Goal: Navigation & Orientation: Find specific page/section

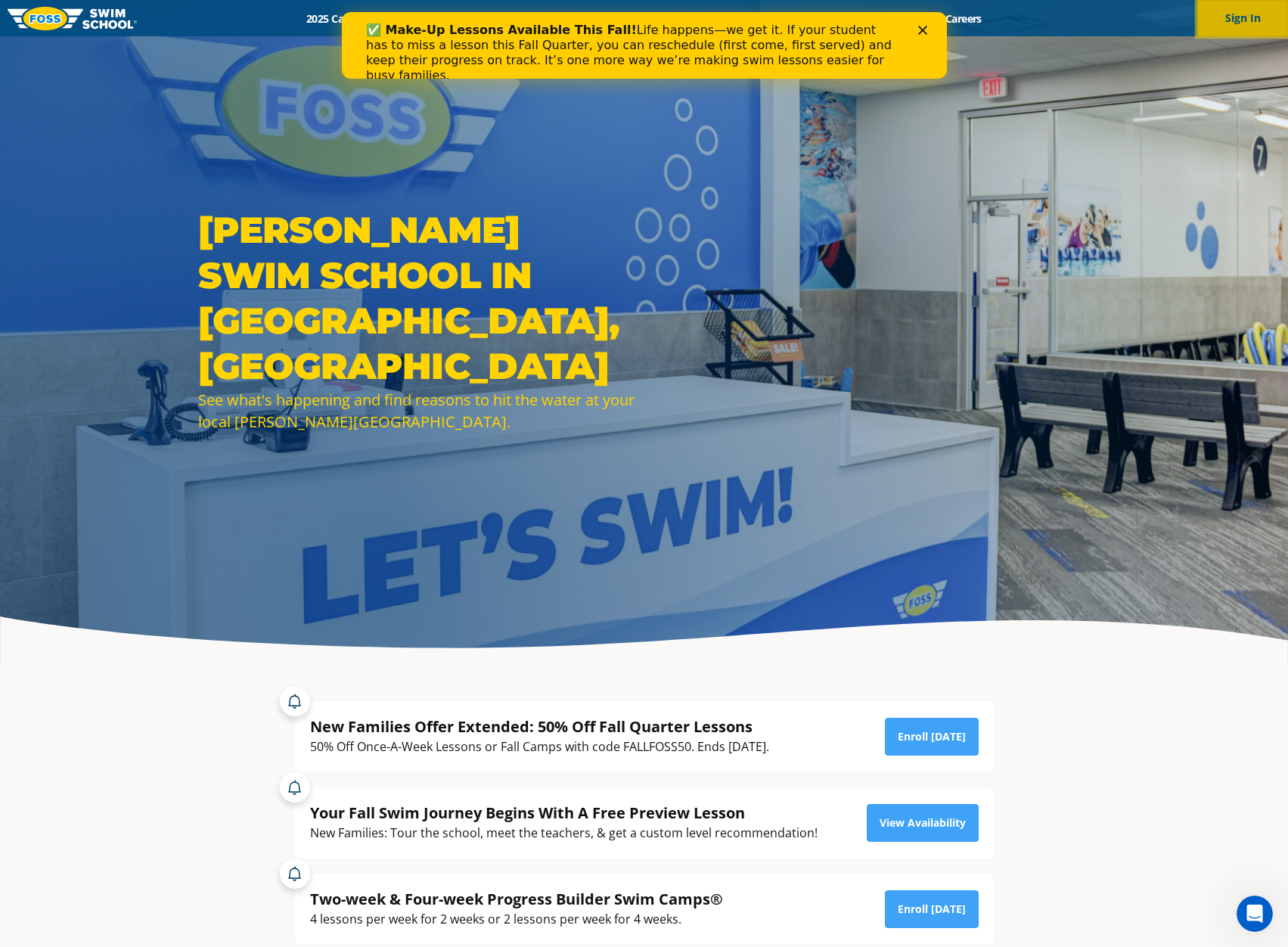
click at [1262, 24] on button "Sign In" at bounding box center [1242, 18] width 91 height 36
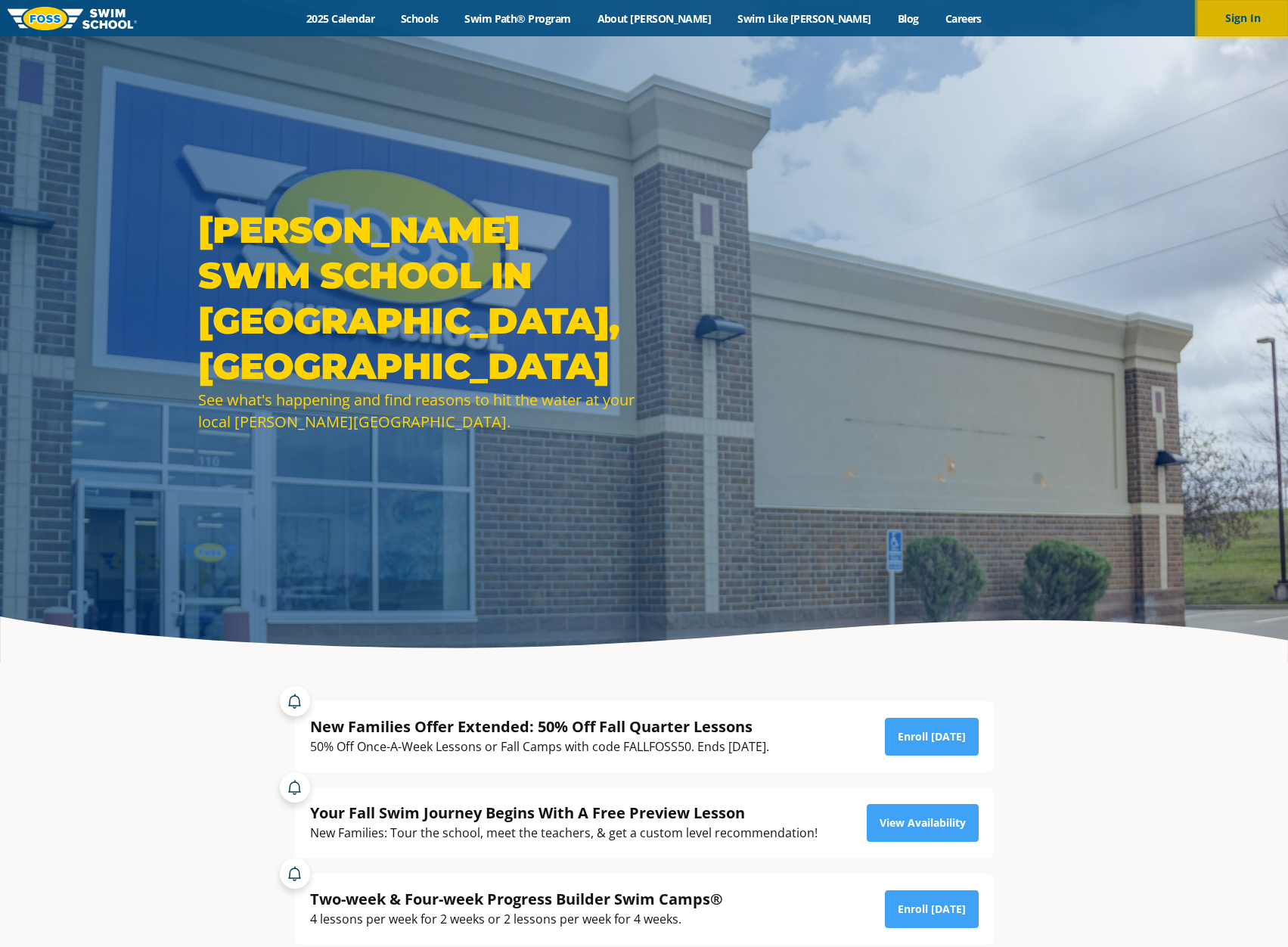
click at [1231, 21] on button "Sign In" at bounding box center [1242, 18] width 91 height 36
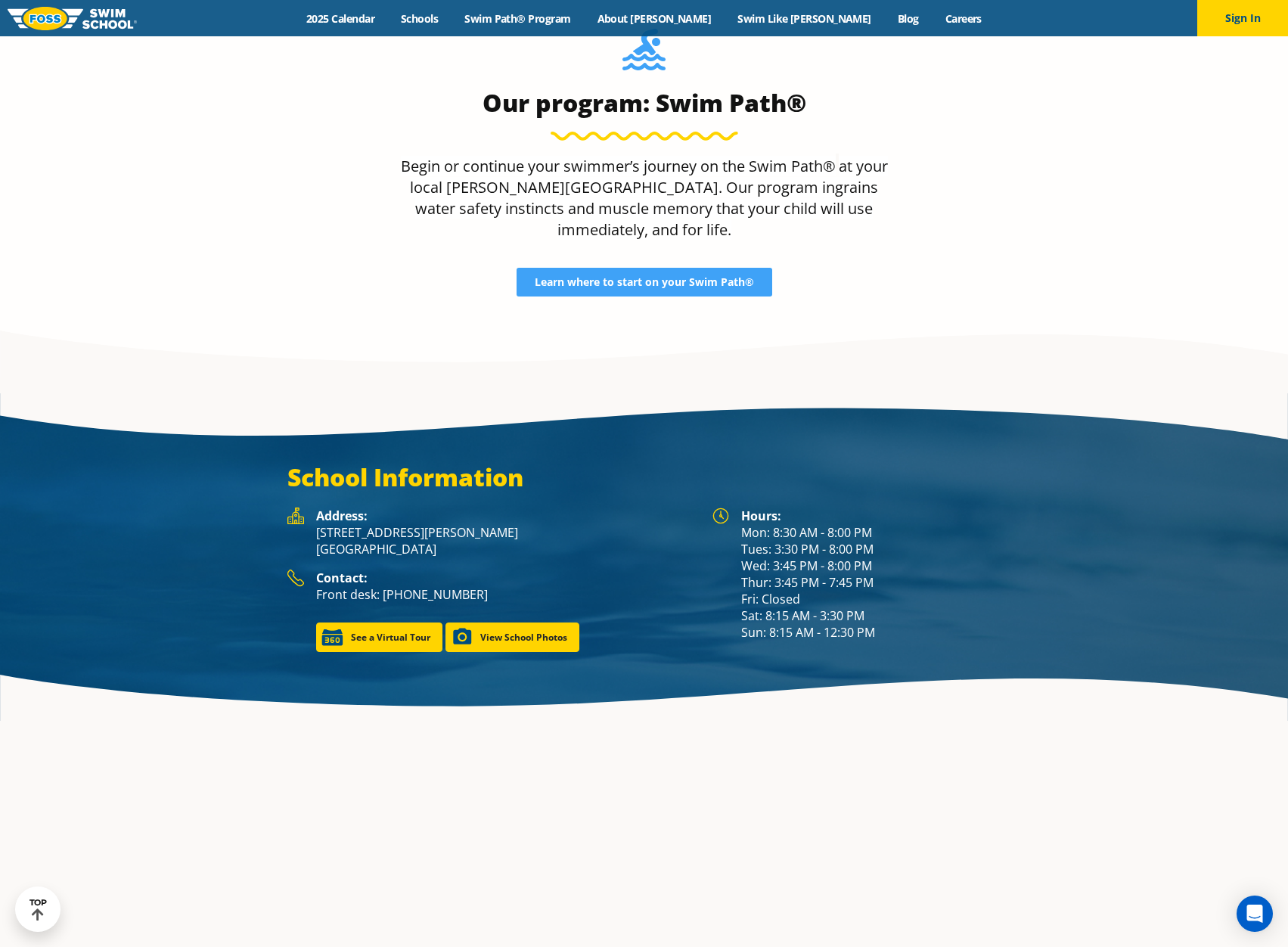
scroll to position [2118, 0]
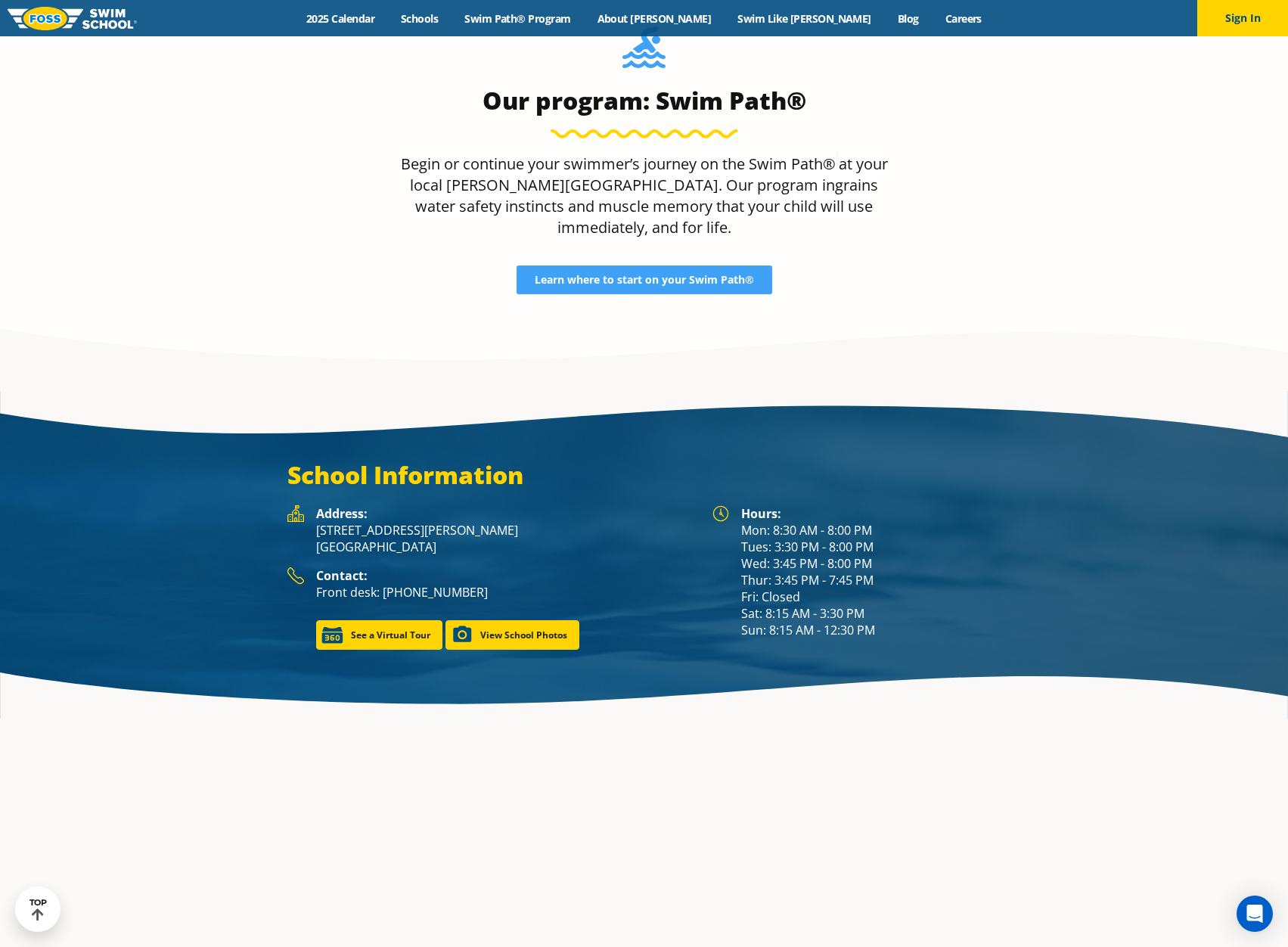
drag, startPoint x: 748, startPoint y: 491, endPoint x: 875, endPoint y: 509, distance: 128.3
click at [875, 509] on div "Hours: Mon: 8:30 AM - 8:00 PM Tues: 3:30 PM - 8:00 PM Wed: 3:45 PM - 8:00 PM Th…" at bounding box center [871, 571] width 260 height 134
